Goal: Information Seeking & Learning: Compare options

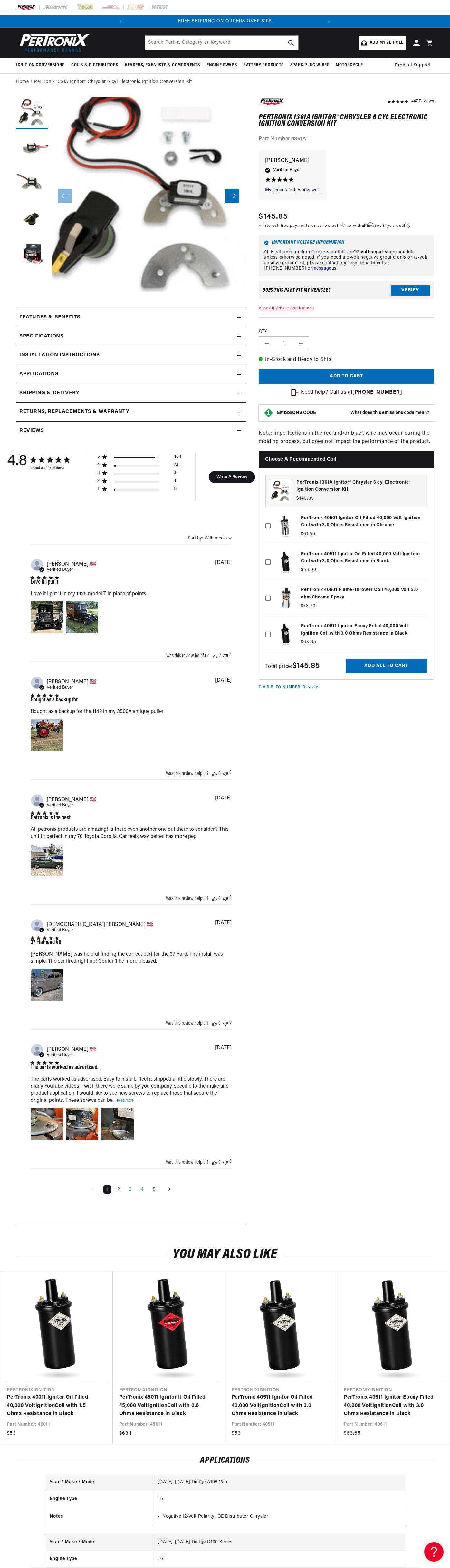
scroll to position [0, 39]
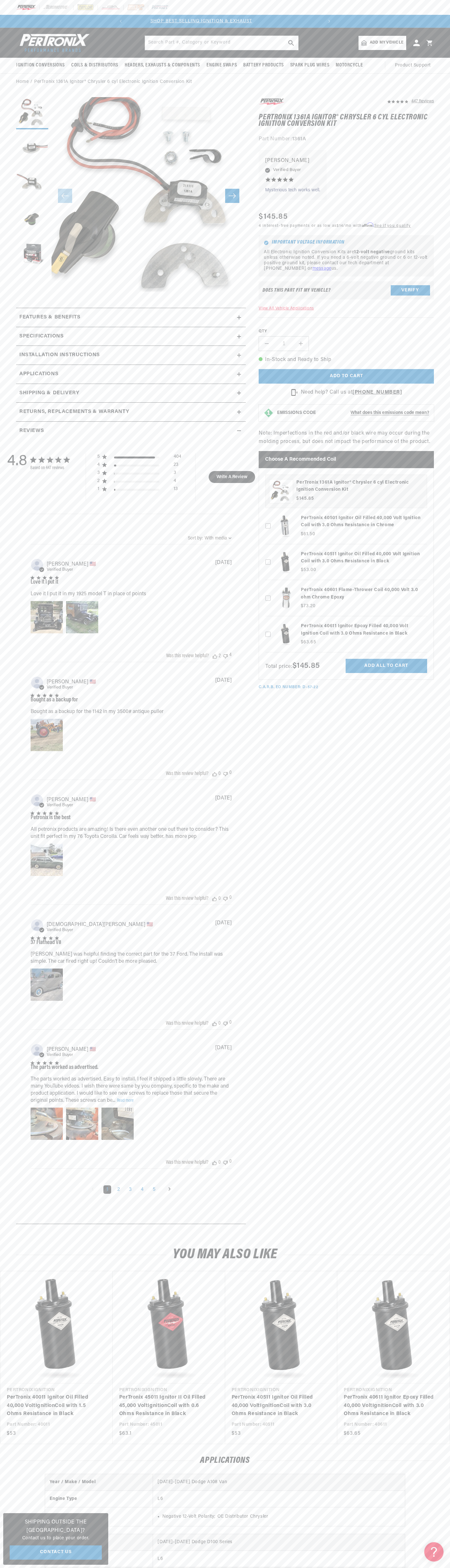
scroll to position [0, 107]
click at [322, 28] on header "BETTER SEARCH RESULTS Add your vehicle's year, make, and model to find parts be…" at bounding box center [225, 43] width 450 height 30
click at [437, 1393] on link "PerTronix 40611 Ignitor Epoxy Filled 40,000 Volt Ignition Coil with 3.0 Ohms Re…" at bounding box center [390, 1405] width 93 height 25
click at [89, 1567] on html "Skip to content Your cart Your cart is empty Get the right parts the first time…" at bounding box center [225, 784] width 450 height 1568
click at [2, 539] on section "447 Reviews" at bounding box center [225, 663] width 450 height 1144
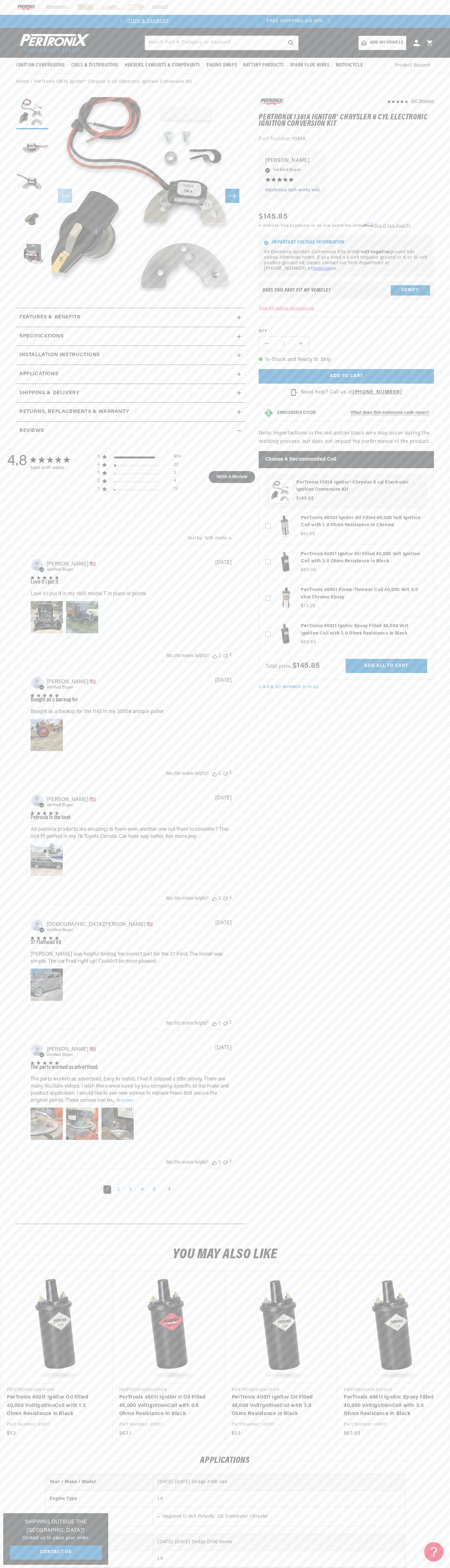
scroll to position [0, 196]
